Goal: Information Seeking & Learning: Learn about a topic

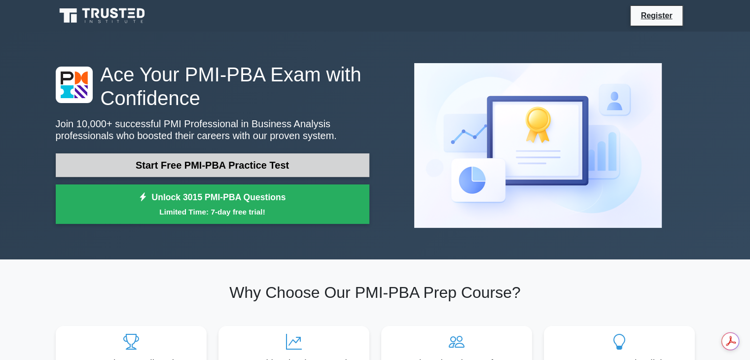
click at [266, 165] on link "Start Free PMI-PBA Practice Test" at bounding box center [212, 165] width 313 height 24
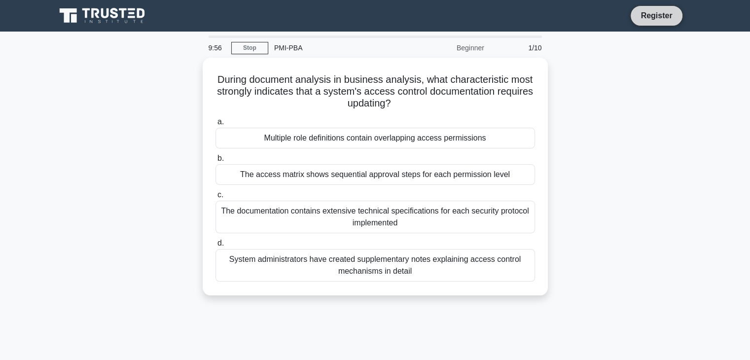
click at [661, 18] on link "Register" at bounding box center [655, 15] width 43 height 12
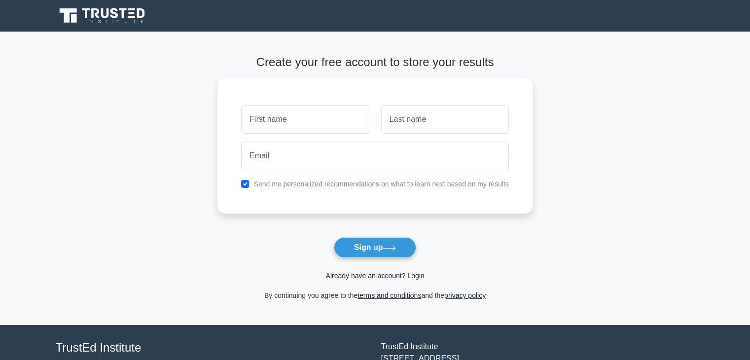
click at [364, 276] on link "Already have an account? Login" at bounding box center [374, 276] width 99 height 8
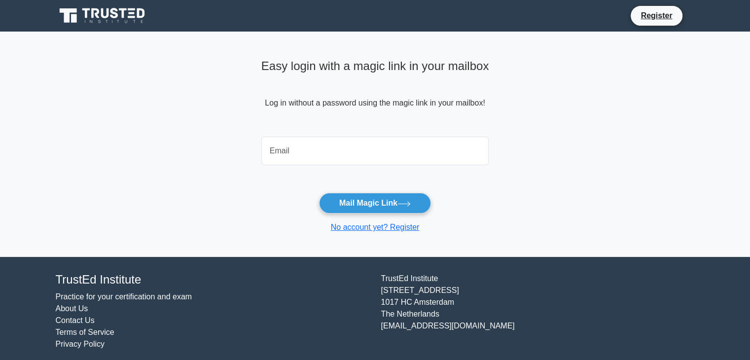
click at [323, 150] on input "email" at bounding box center [375, 151] width 228 height 29
type input "[EMAIL_ADDRESS][DOMAIN_NAME]"
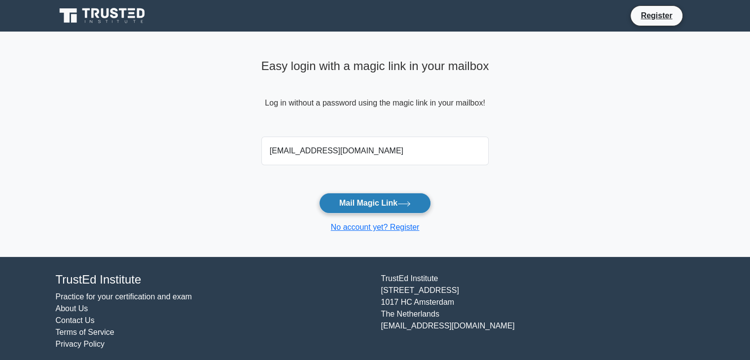
click at [400, 209] on button "Mail Magic Link" at bounding box center [375, 203] width 112 height 21
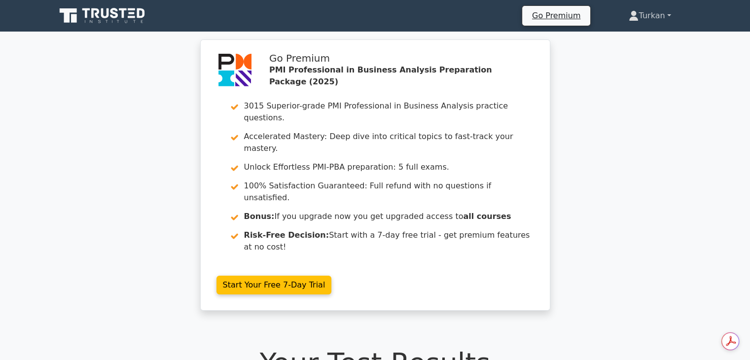
click at [645, 22] on link "Turkan" at bounding box center [649, 16] width 89 height 20
click at [650, 13] on link "Turkan" at bounding box center [649, 16] width 89 height 20
click at [664, 19] on link "Turkan" at bounding box center [649, 16] width 89 height 20
click at [106, 20] on icon at bounding box center [103, 15] width 95 height 19
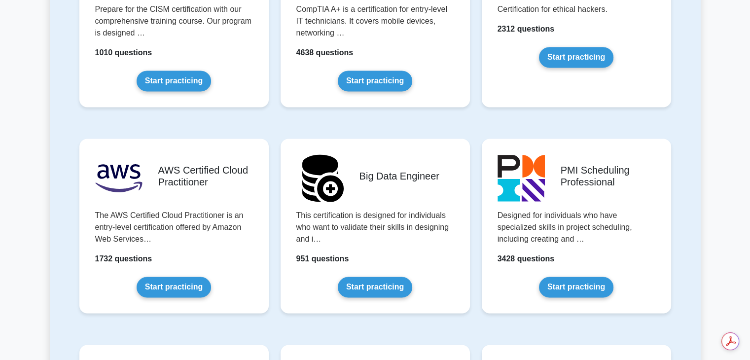
scroll to position [1389, 0]
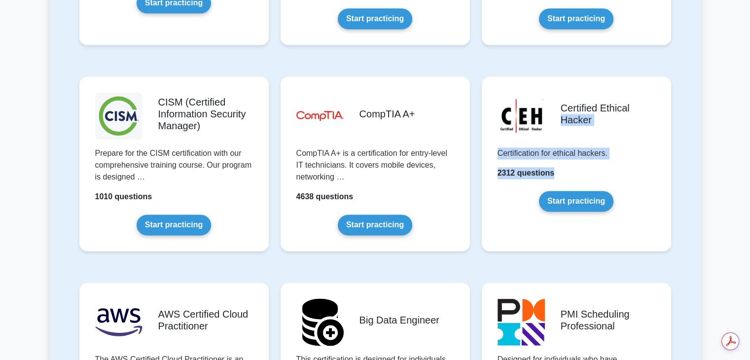
drag, startPoint x: 749, startPoint y: 161, endPoint x: 756, endPoint y: 87, distance: 74.3
click at [749, 87] on html "Go Premium Turkan" at bounding box center [375, 294] width 750 height 3366
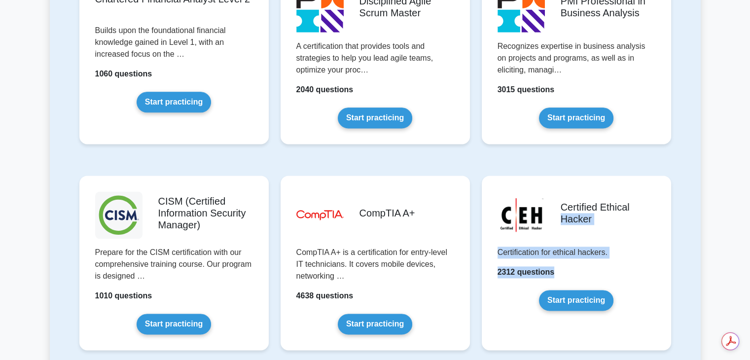
scroll to position [1286, 0]
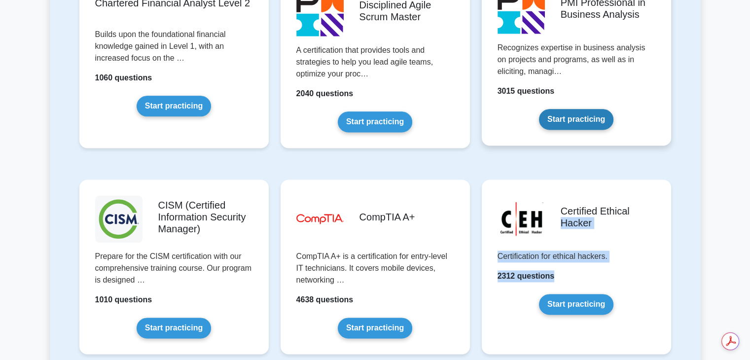
click at [595, 109] on link "Start practicing" at bounding box center [576, 119] width 74 height 21
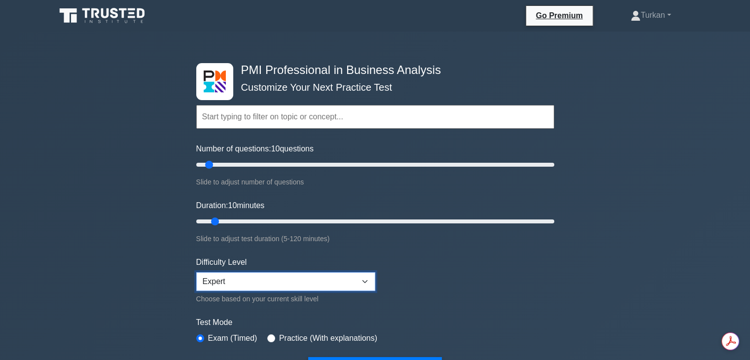
click at [322, 279] on select "Beginner Intermediate Expert" at bounding box center [285, 281] width 179 height 19
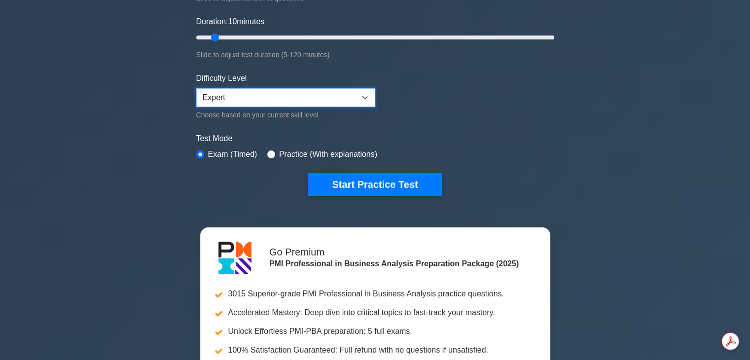
scroll to position [188, 0]
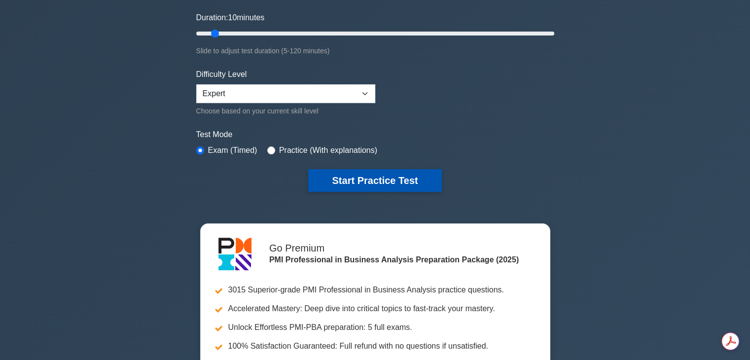
click at [394, 181] on button "Start Practice Test" at bounding box center [374, 180] width 133 height 23
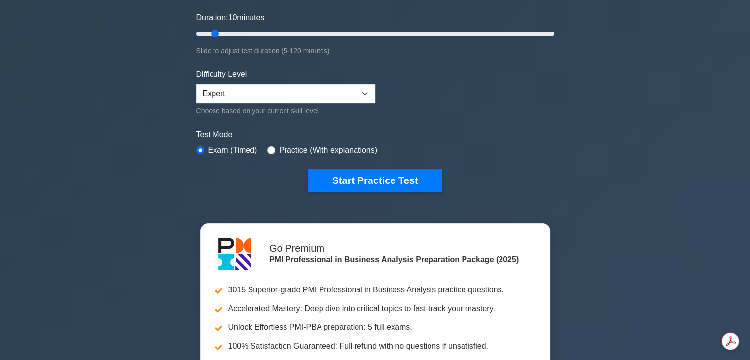
scroll to position [0, 0]
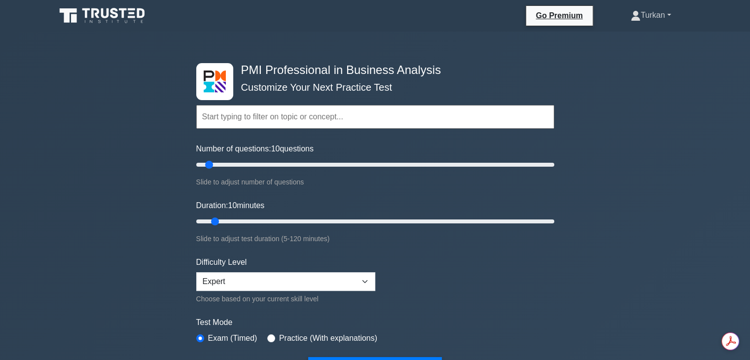
click at [652, 12] on link "Turkan" at bounding box center [650, 15] width 87 height 20
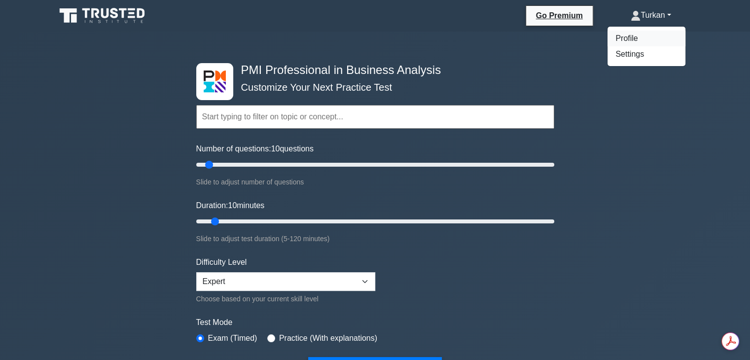
click at [633, 45] on link "Profile" at bounding box center [646, 39] width 78 height 16
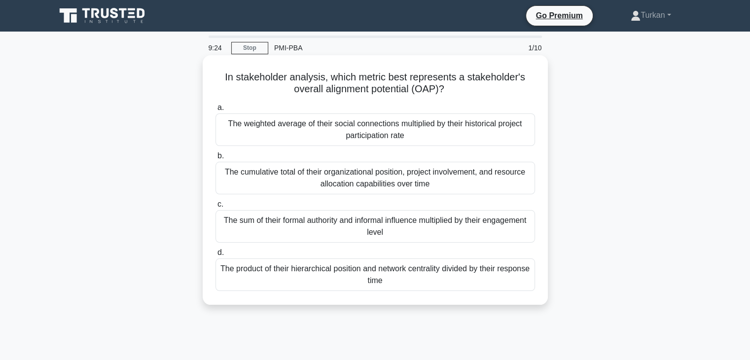
click at [403, 223] on div "The sum of their formal authority and informal influence multiplied by their en…" at bounding box center [374, 226] width 319 height 33
click at [215, 207] on input "c. The sum of their formal authority and informal influence multiplied by their…" at bounding box center [215, 204] width 0 height 6
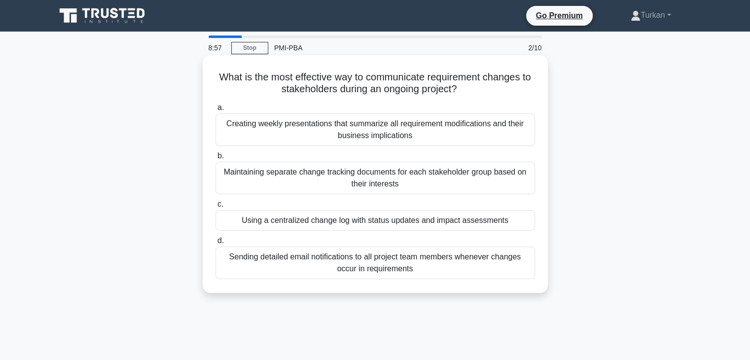
click at [353, 227] on div "Using a centralized change log with status updates and impact assessments" at bounding box center [374, 220] width 319 height 21
click at [215, 207] on input "c. Using a centralized change log with status updates and impact assessments" at bounding box center [215, 204] width 0 height 6
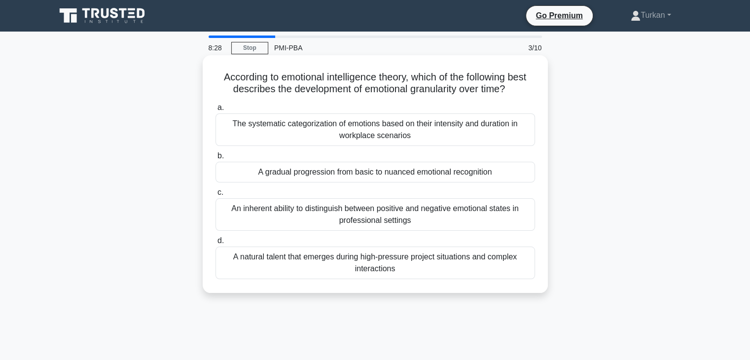
click at [485, 179] on div "A gradual progression from basic to nuanced emotional recognition" at bounding box center [374, 172] width 319 height 21
click at [215, 159] on input "b. A gradual progression from basic to nuanced emotional recognition" at bounding box center [215, 156] width 0 height 6
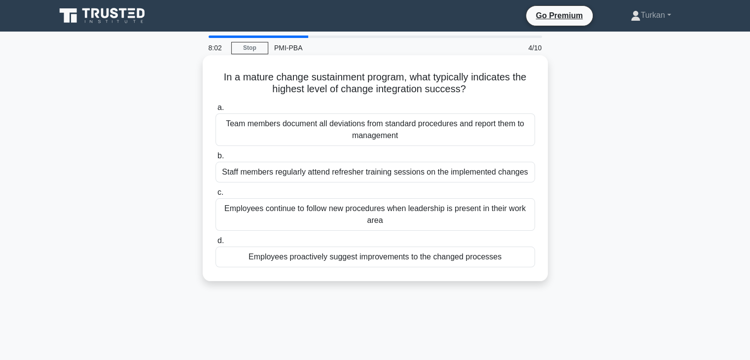
click at [483, 258] on div "Employees proactively suggest improvements to the changed processes" at bounding box center [374, 256] width 319 height 21
click at [215, 244] on input "d. Employees proactively suggest improvements to the changed processes" at bounding box center [215, 241] width 0 height 6
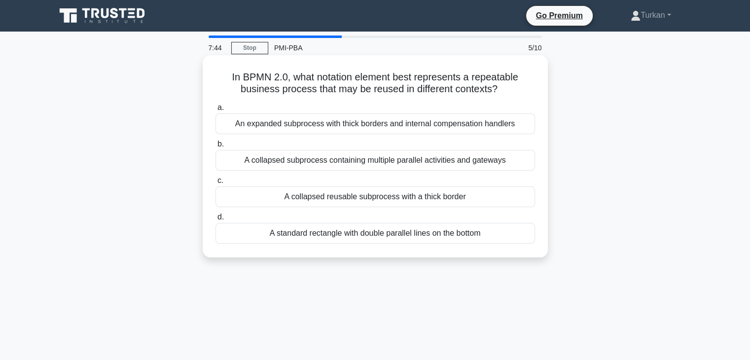
click at [457, 237] on div "A standard rectangle with double parallel lines on the bottom" at bounding box center [374, 233] width 319 height 21
click at [215, 220] on input "d. A standard rectangle with double parallel lines on the bottom" at bounding box center [215, 217] width 0 height 6
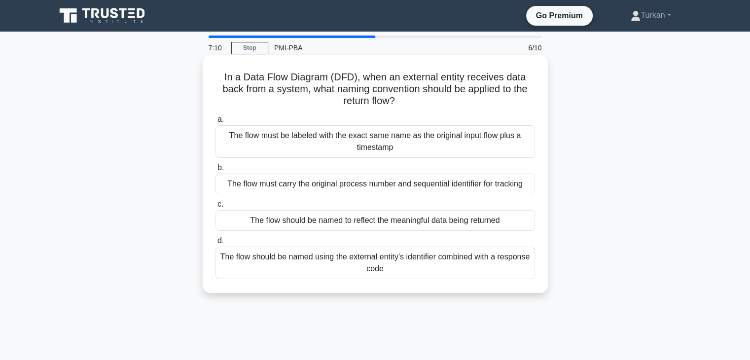
click at [488, 189] on div "The flow must carry the original process number and sequential identifier for t…" at bounding box center [374, 183] width 319 height 21
click at [215, 171] on input "b. The flow must carry the original process number and sequential identifier fo…" at bounding box center [215, 168] width 0 height 6
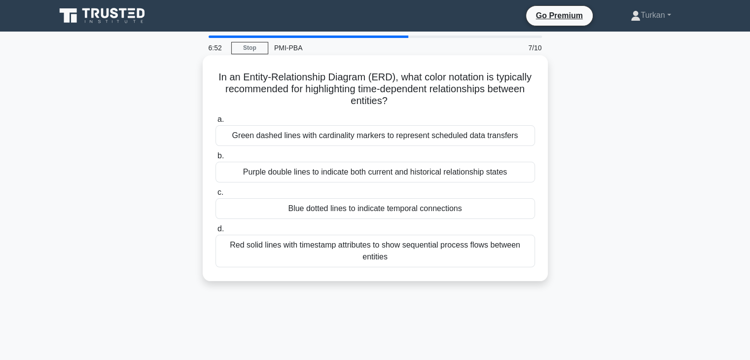
click at [482, 139] on div "Green dashed lines with cardinality markers to represent scheduled data transfe…" at bounding box center [374, 135] width 319 height 21
click at [215, 123] on input "a. Green dashed lines with cardinality markers to represent scheduled data tran…" at bounding box center [215, 119] width 0 height 6
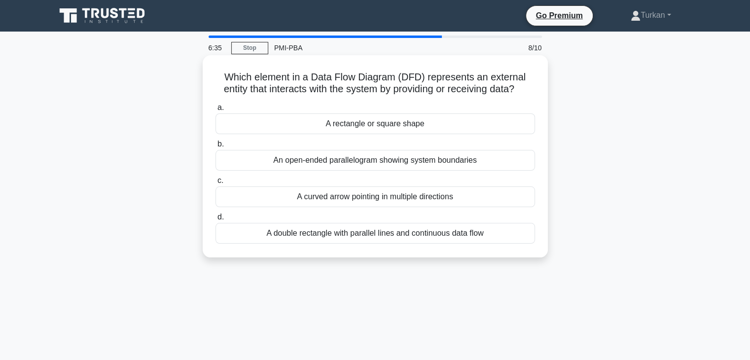
click at [448, 194] on div "A curved arrow pointing in multiple directions" at bounding box center [374, 196] width 319 height 21
click at [215, 184] on input "c. A curved arrow pointing in multiple directions" at bounding box center [215, 180] width 0 height 6
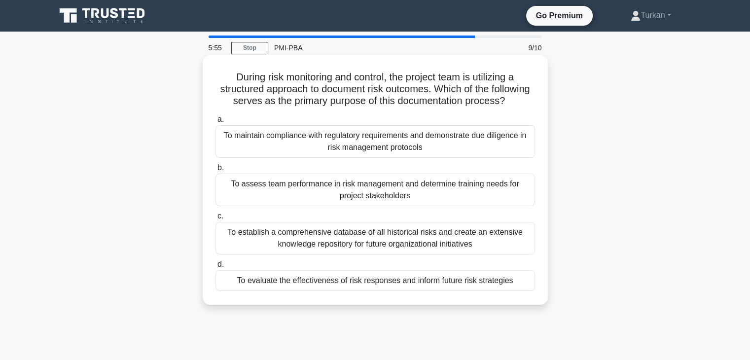
click at [420, 254] on div "To establish a comprehensive database of all historical risks and create an ext…" at bounding box center [374, 238] width 319 height 33
click at [215, 219] on input "c. To establish a comprehensive database of all historical risks and create an …" at bounding box center [215, 216] width 0 height 6
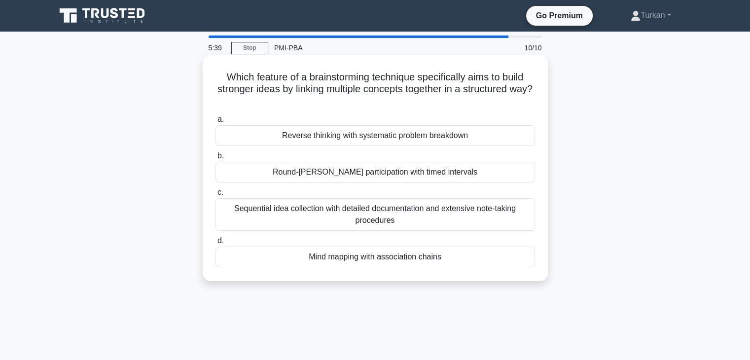
click at [441, 260] on div "Mind mapping with association chains" at bounding box center [374, 256] width 319 height 21
click at [215, 244] on input "d. Mind mapping with association chains" at bounding box center [215, 241] width 0 height 6
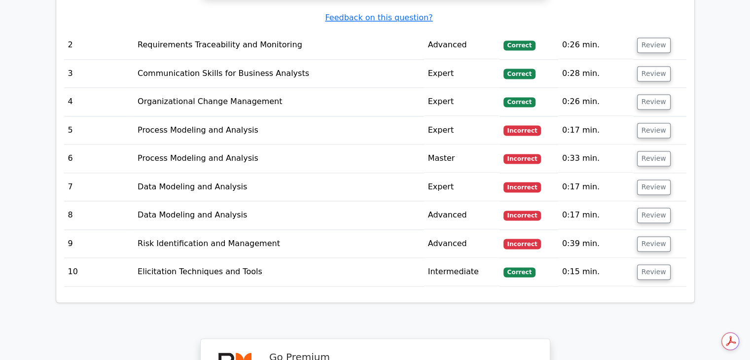
scroll to position [1425, 0]
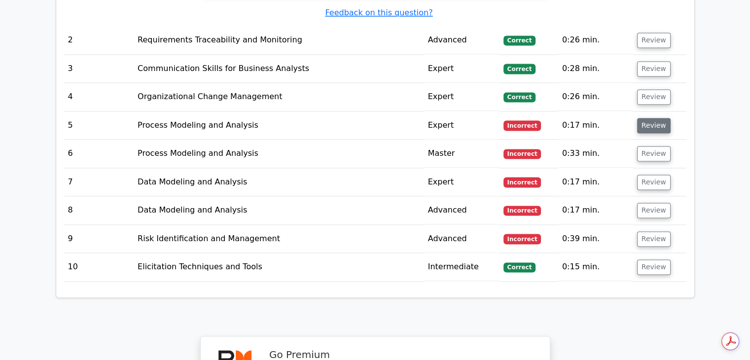
click at [647, 118] on button "Review" at bounding box center [654, 125] width 34 height 15
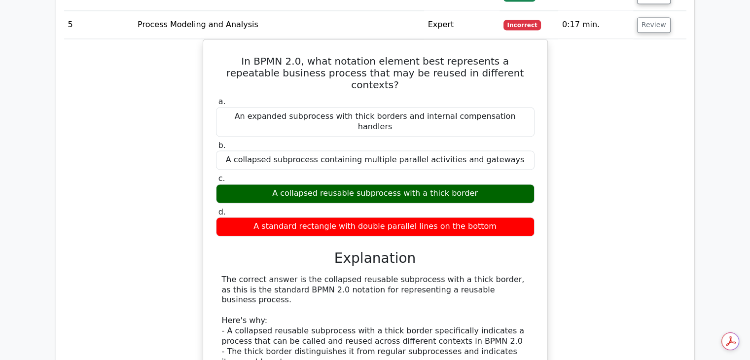
scroll to position [1644, 0]
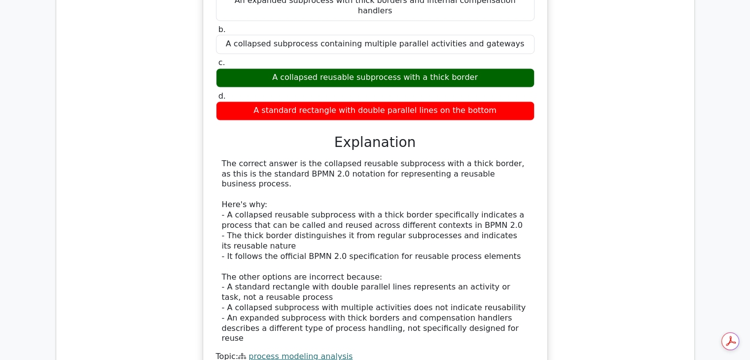
drag, startPoint x: 728, startPoint y: 233, endPoint x: 727, endPoint y: 293, distance: 60.1
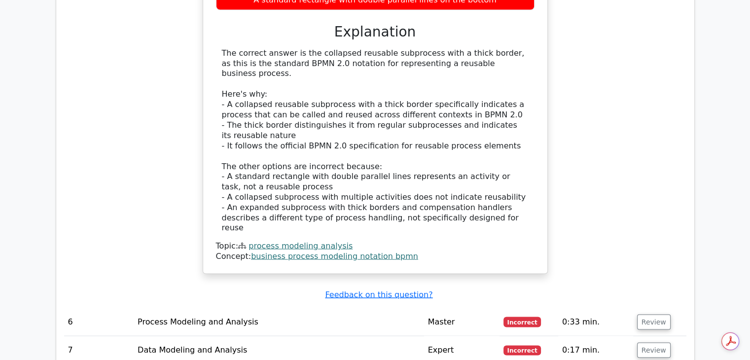
scroll to position [1746, 0]
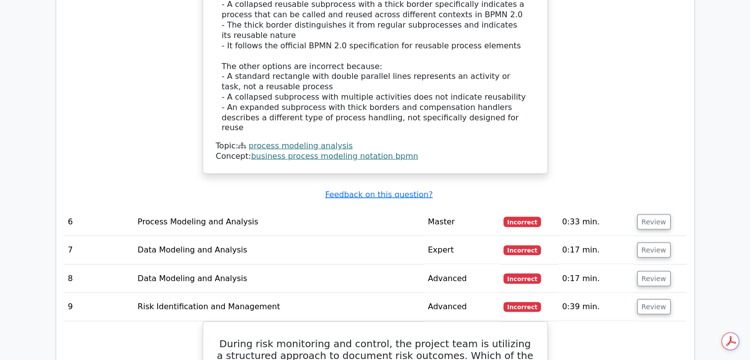
scroll to position [1840, 0]
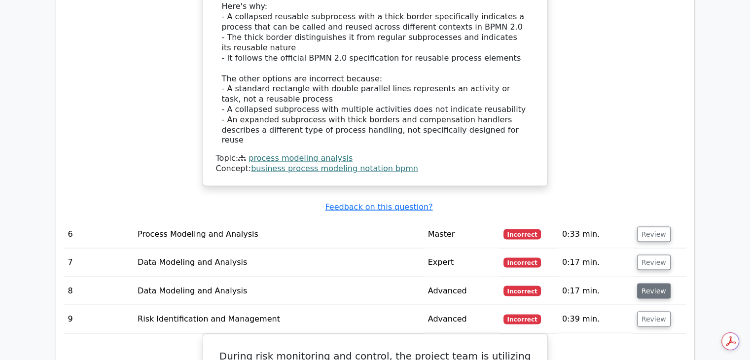
click at [642, 283] on button "Review" at bounding box center [654, 290] width 34 height 15
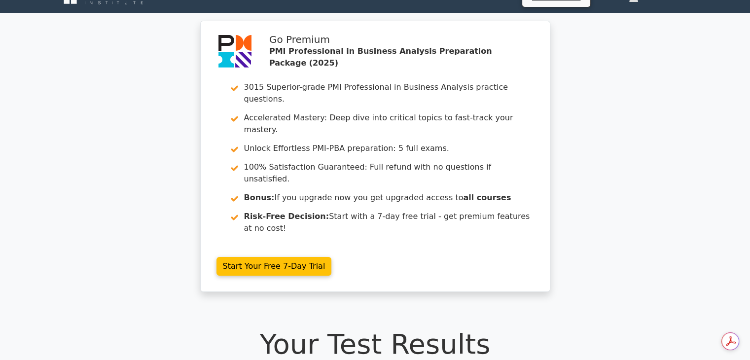
scroll to position [0, 0]
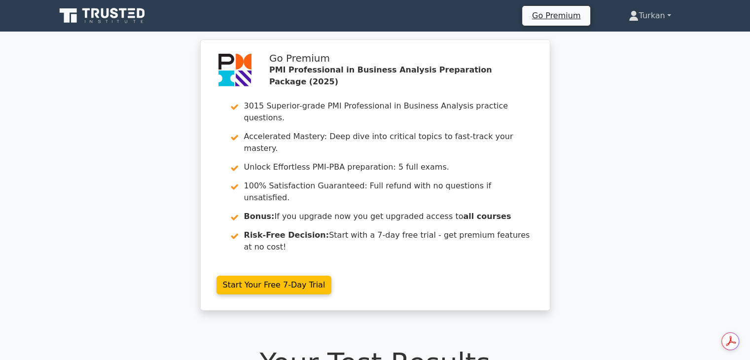
click at [652, 14] on link "Turkan" at bounding box center [649, 16] width 89 height 20
click at [664, 13] on link "Turkan" at bounding box center [649, 16] width 89 height 20
click at [647, 18] on link "Turkan" at bounding box center [649, 16] width 89 height 20
click at [670, 11] on link "Turkan" at bounding box center [649, 16] width 89 height 20
click at [669, 17] on link "Turkan" at bounding box center [649, 16] width 89 height 20
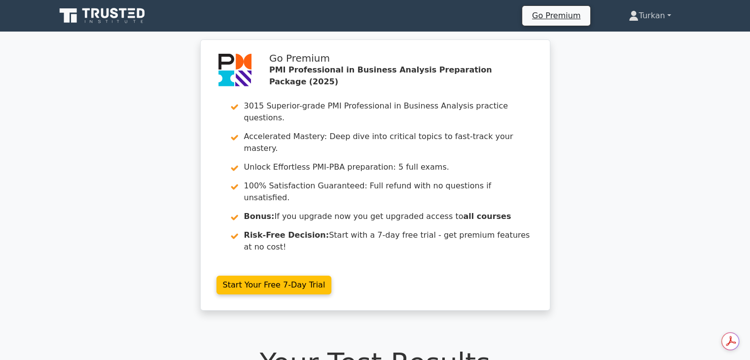
click at [669, 17] on link "Turkan" at bounding box center [649, 16] width 89 height 20
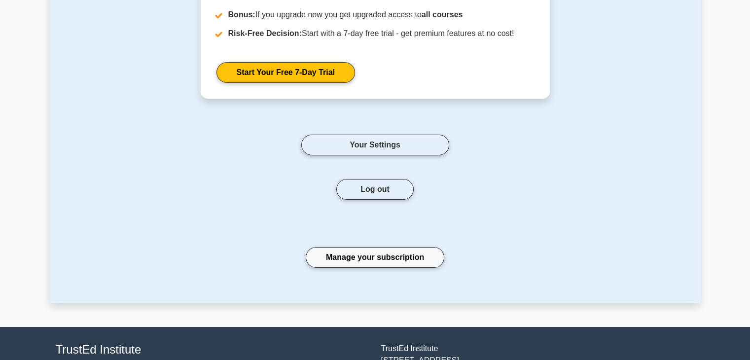
scroll to position [3571, 0]
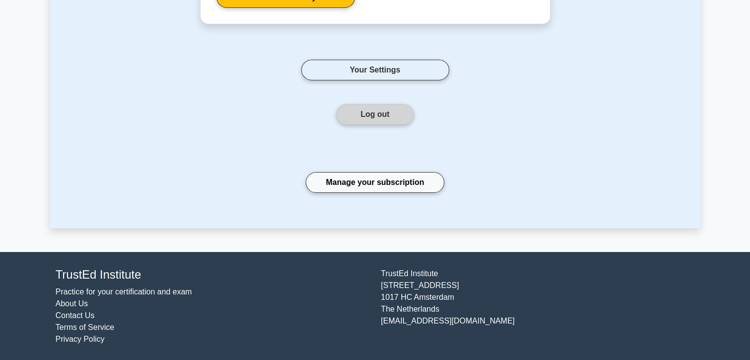
click at [382, 115] on button "Log out" at bounding box center [374, 114] width 77 height 21
